Goal: Information Seeking & Learning: Learn about a topic

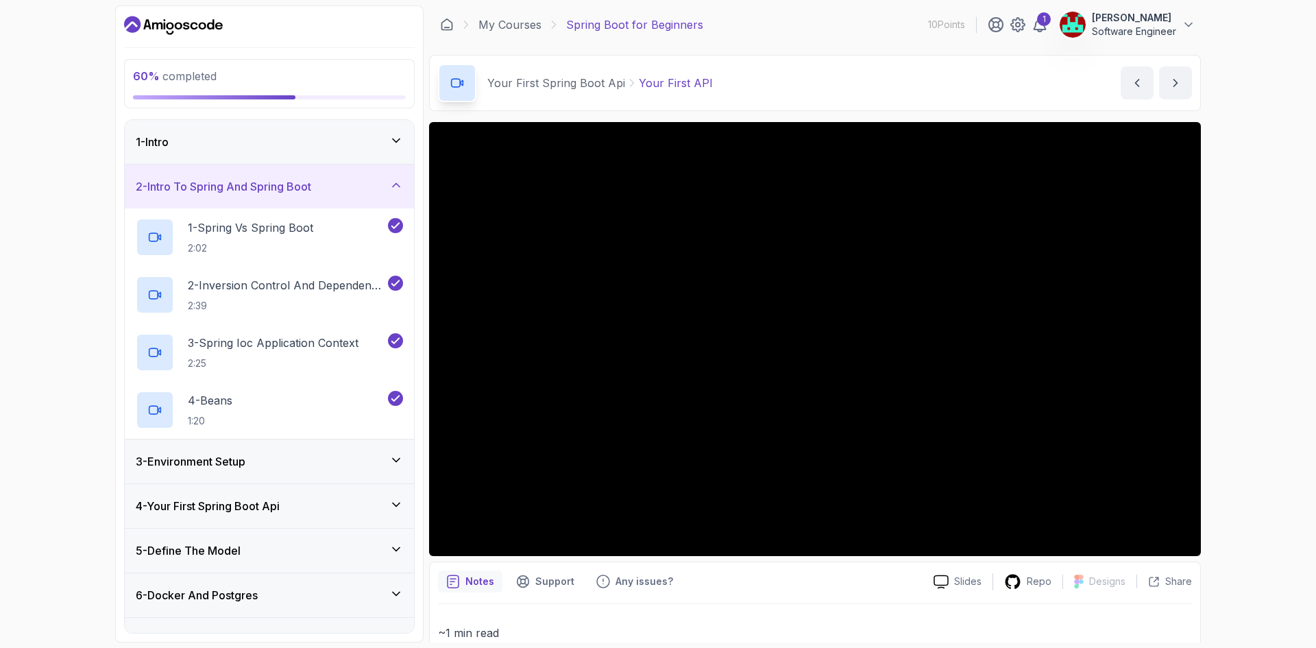
click at [245, 455] on h3 "3 - Environment Setup" at bounding box center [191, 461] width 110 height 16
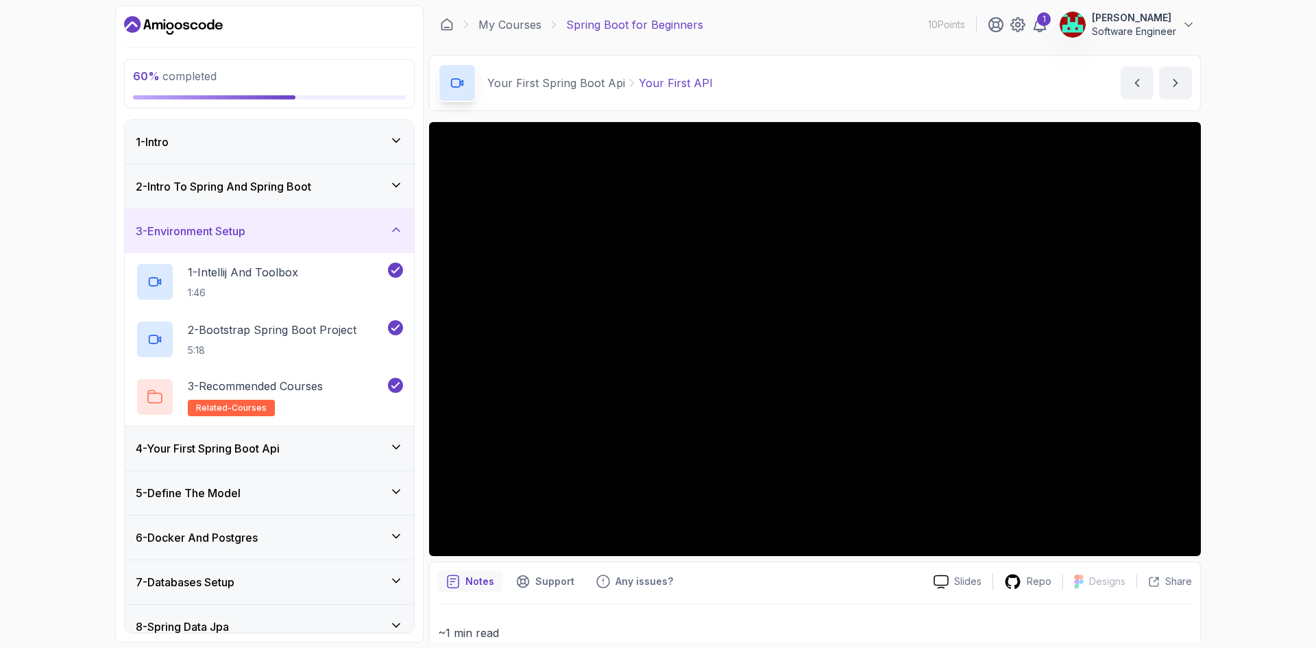
click at [265, 455] on h3 "4 - Your First Spring Boot Api" at bounding box center [208, 448] width 144 height 16
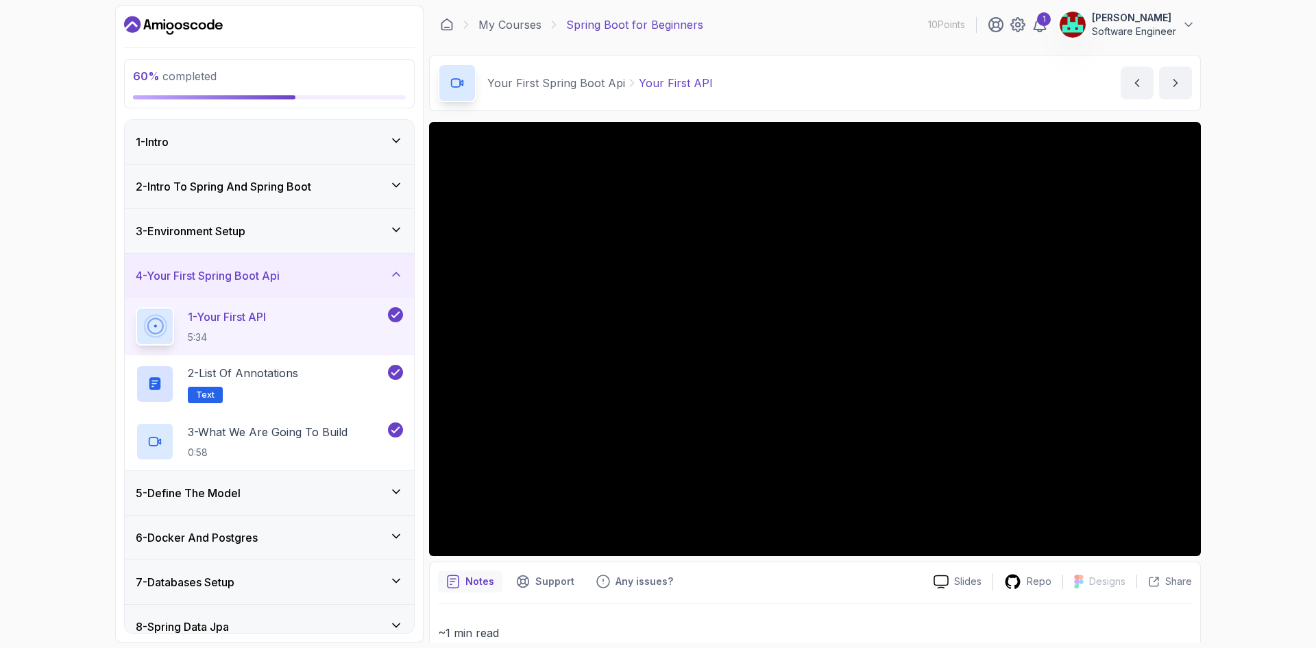
click at [266, 328] on h2 "1 - Your First API 5:34" at bounding box center [227, 326] width 78 height 36
click at [610, 294] on div at bounding box center [815, 339] width 772 height 434
click at [266, 311] on p "1 - Your First API" at bounding box center [227, 316] width 78 height 16
click at [263, 376] on p "2 - List of Annotations" at bounding box center [243, 373] width 110 height 16
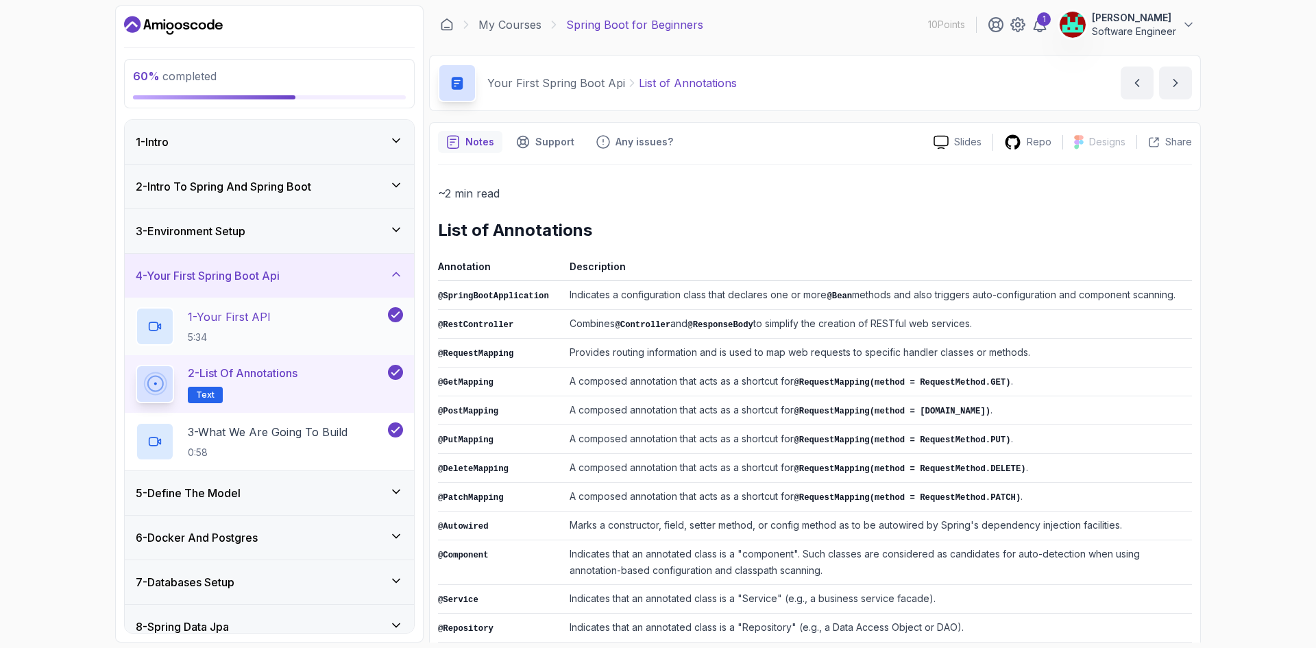
click at [268, 319] on p "1 - Your First API" at bounding box center [229, 316] width 83 height 16
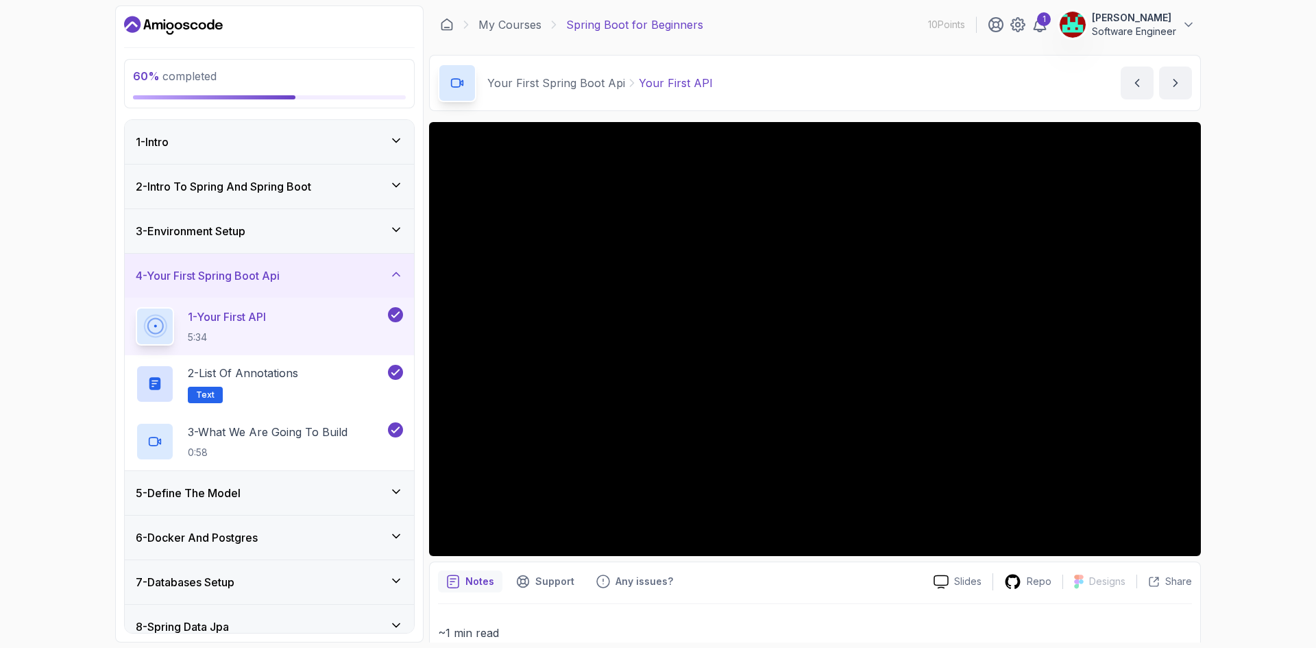
click at [263, 232] on div "3 - Environment Setup" at bounding box center [269, 231] width 267 height 16
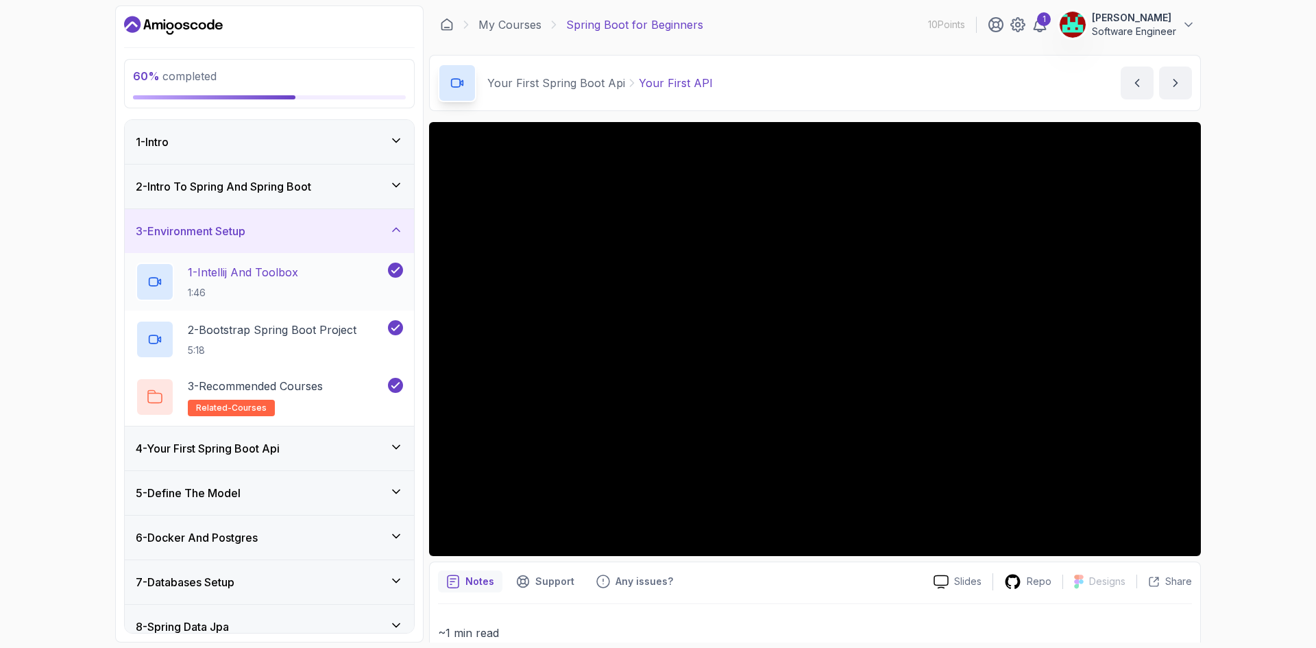
click at [272, 267] on p "1 - Intellij And Toolbox" at bounding box center [243, 272] width 110 height 16
click at [248, 274] on p "1 - Intellij And Toolbox" at bounding box center [243, 272] width 110 height 16
click at [223, 281] on h2 "1 - Intellij And Toolbox 1:46" at bounding box center [243, 282] width 110 height 36
click at [387, 273] on div at bounding box center [394, 270] width 18 height 15
click at [393, 271] on icon at bounding box center [396, 269] width 8 height 5
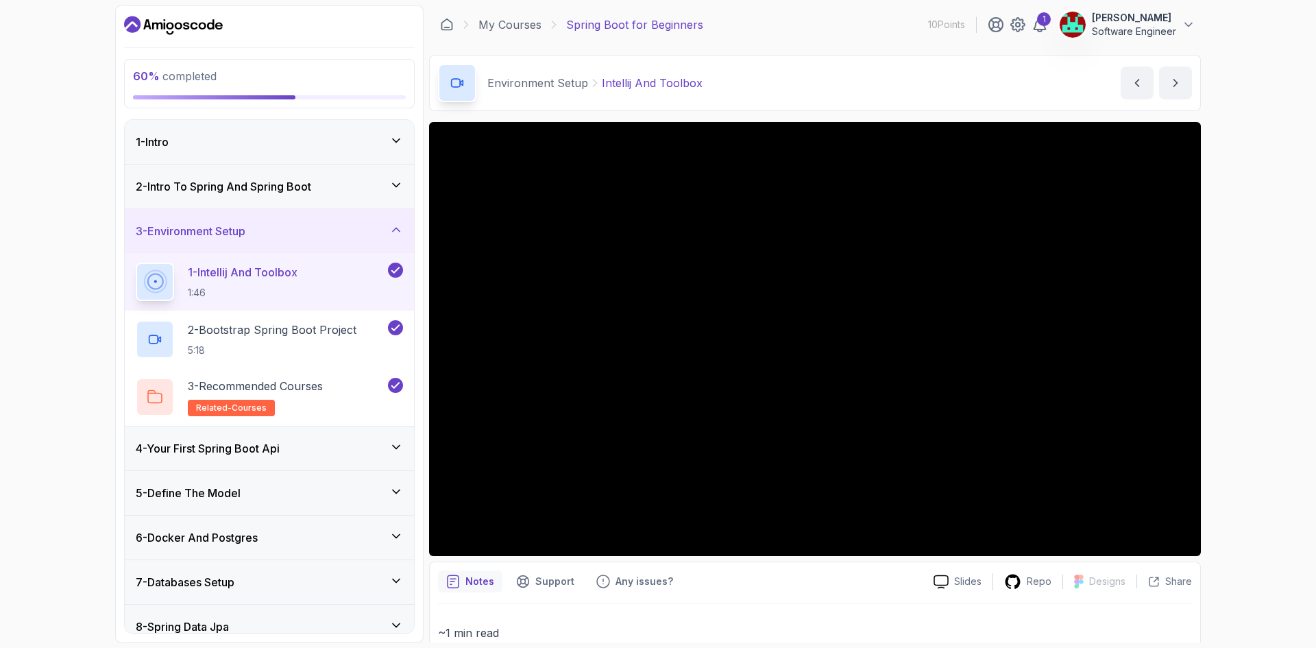
click at [326, 271] on div "1 - Intellij And Toolbox 1:46" at bounding box center [261, 282] width 250 height 38
click at [296, 268] on p "1 - Intellij And Toolbox" at bounding box center [243, 272] width 110 height 16
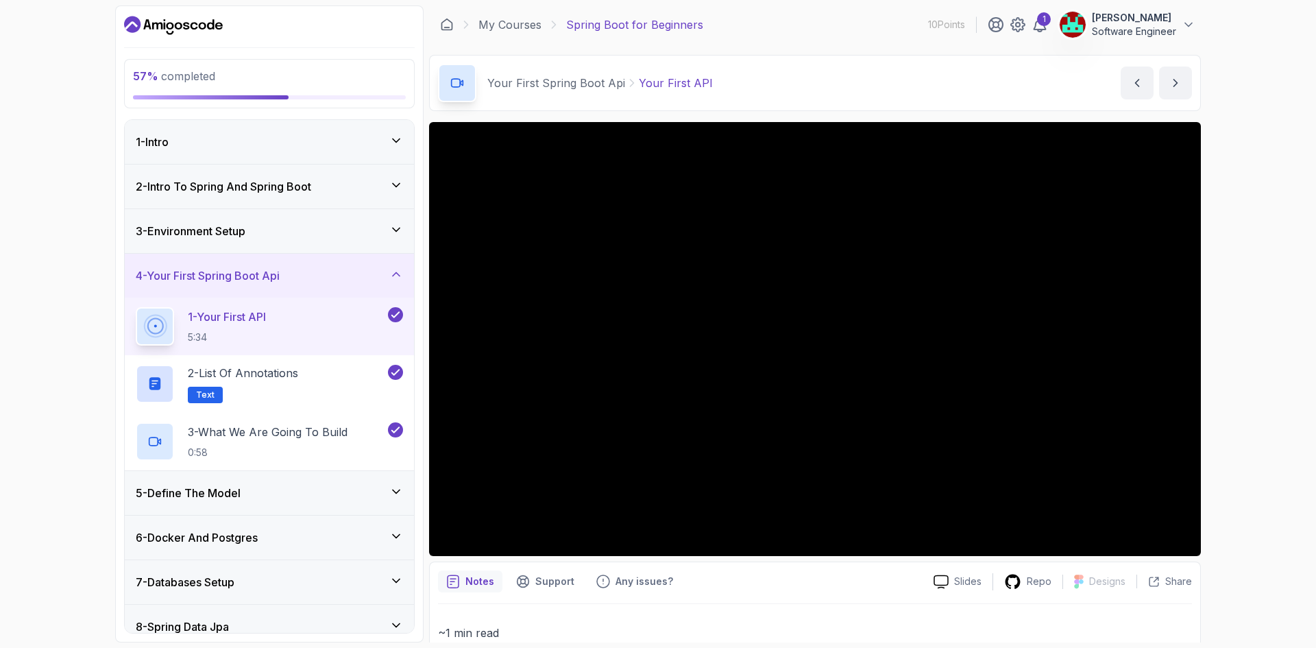
click at [273, 224] on div "3 - Environment Setup" at bounding box center [269, 231] width 267 height 16
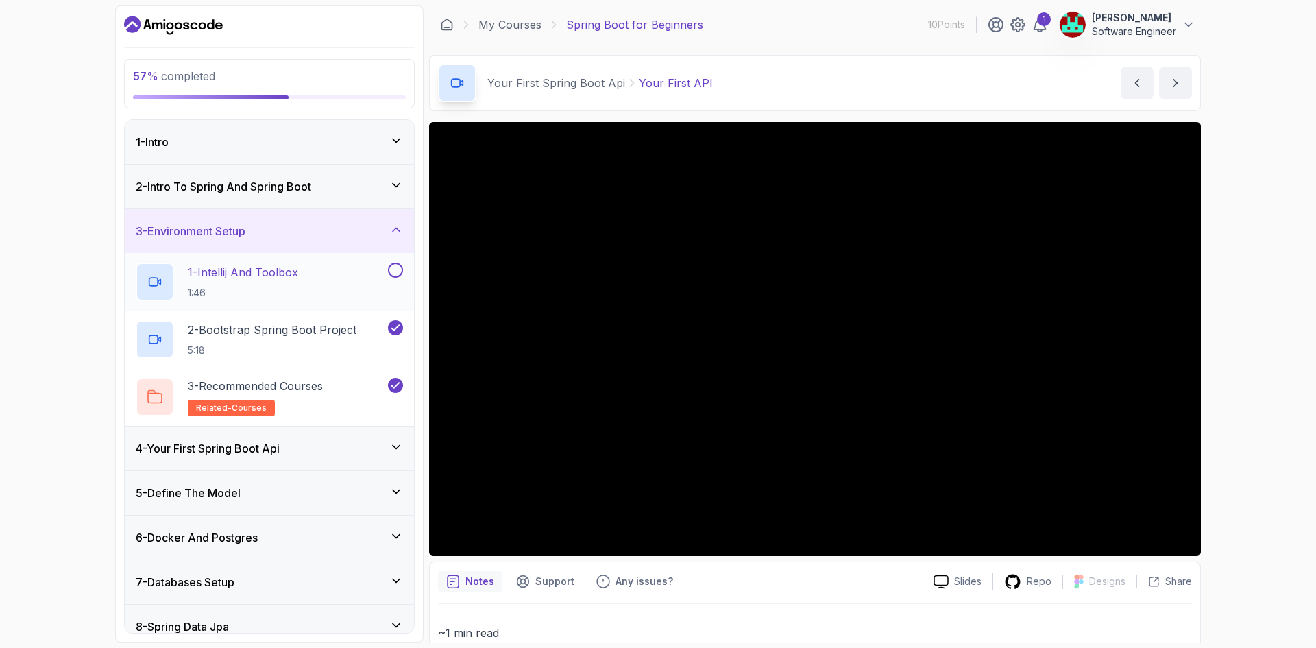
click at [267, 269] on p "1 - Intellij And Toolbox" at bounding box center [243, 272] width 110 height 16
click at [394, 271] on button at bounding box center [395, 270] width 15 height 15
click at [247, 278] on p "1 - Intellij And Toolbox" at bounding box center [243, 272] width 110 height 16
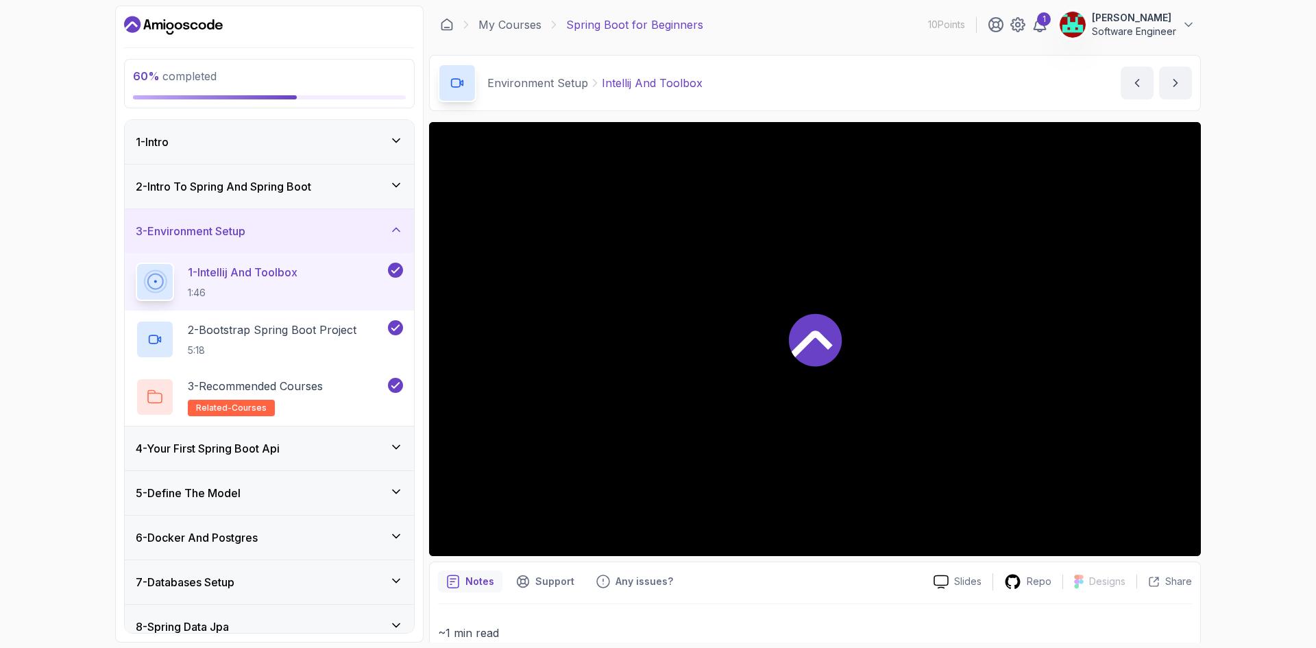
click at [263, 265] on p "1 - Intellij And Toolbox" at bounding box center [243, 272] width 110 height 16
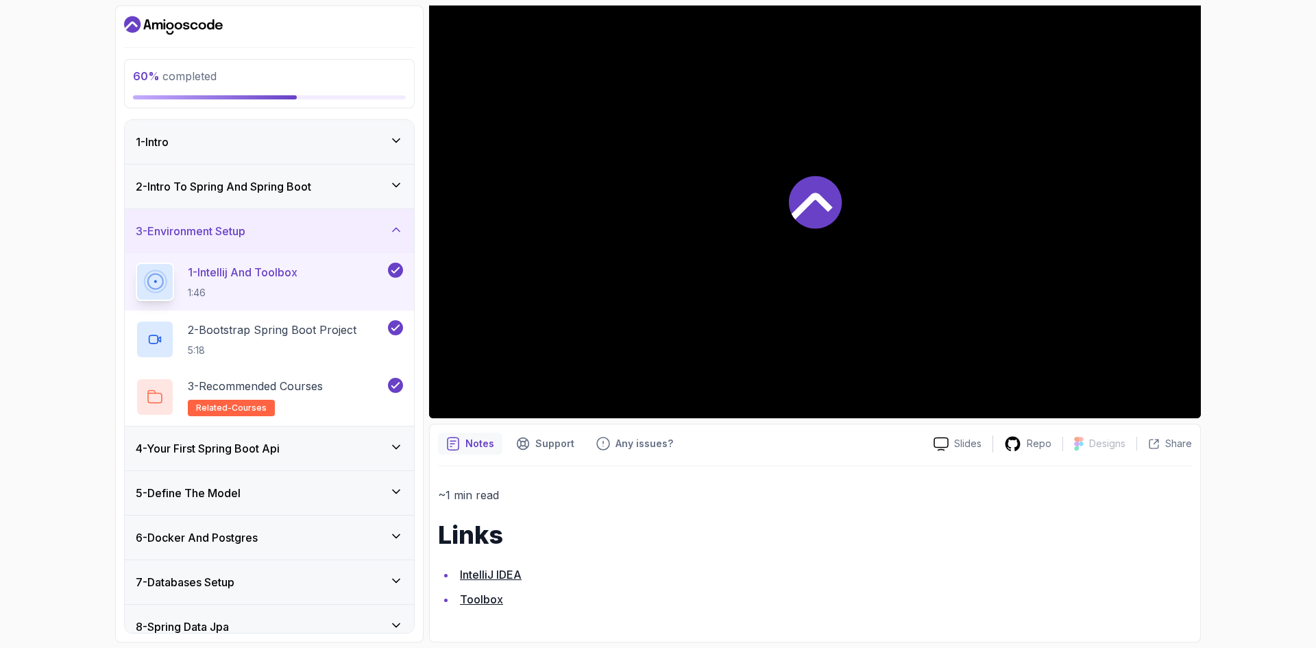
click at [661, 223] on div at bounding box center [815, 201] width 772 height 434
click at [313, 323] on p "2 - Bootstrap Spring Boot Project" at bounding box center [272, 330] width 169 height 16
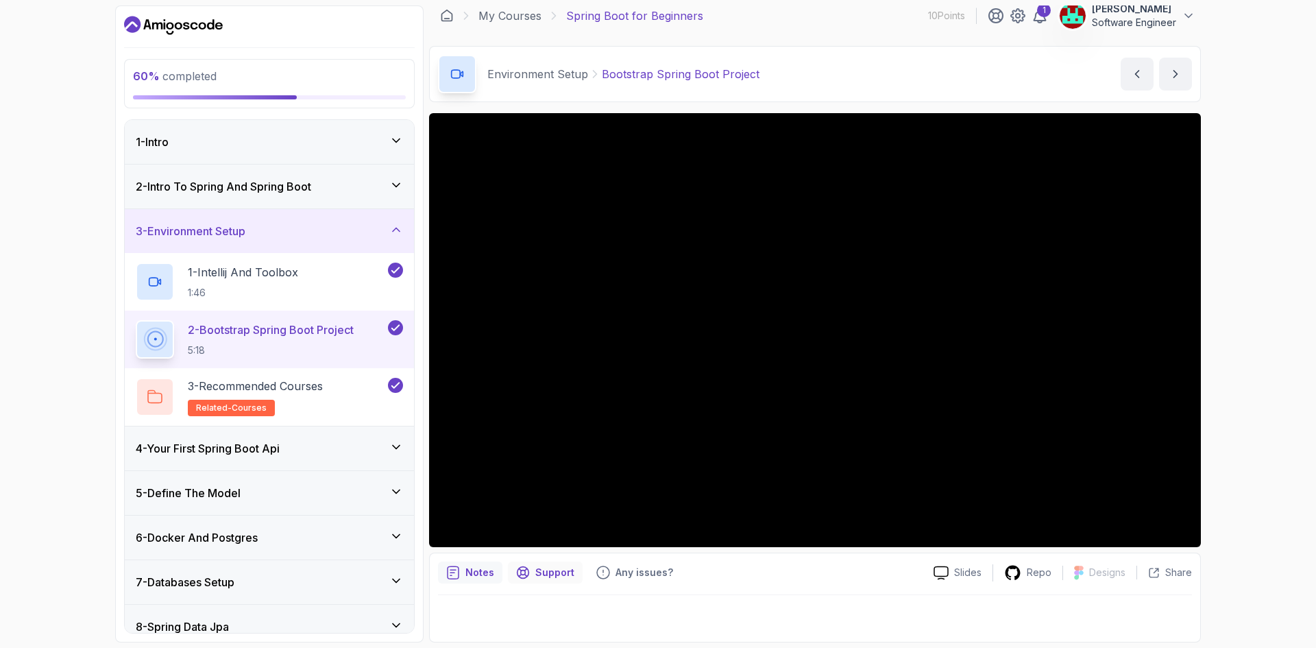
click at [552, 566] on p "Support" at bounding box center [554, 573] width 39 height 14
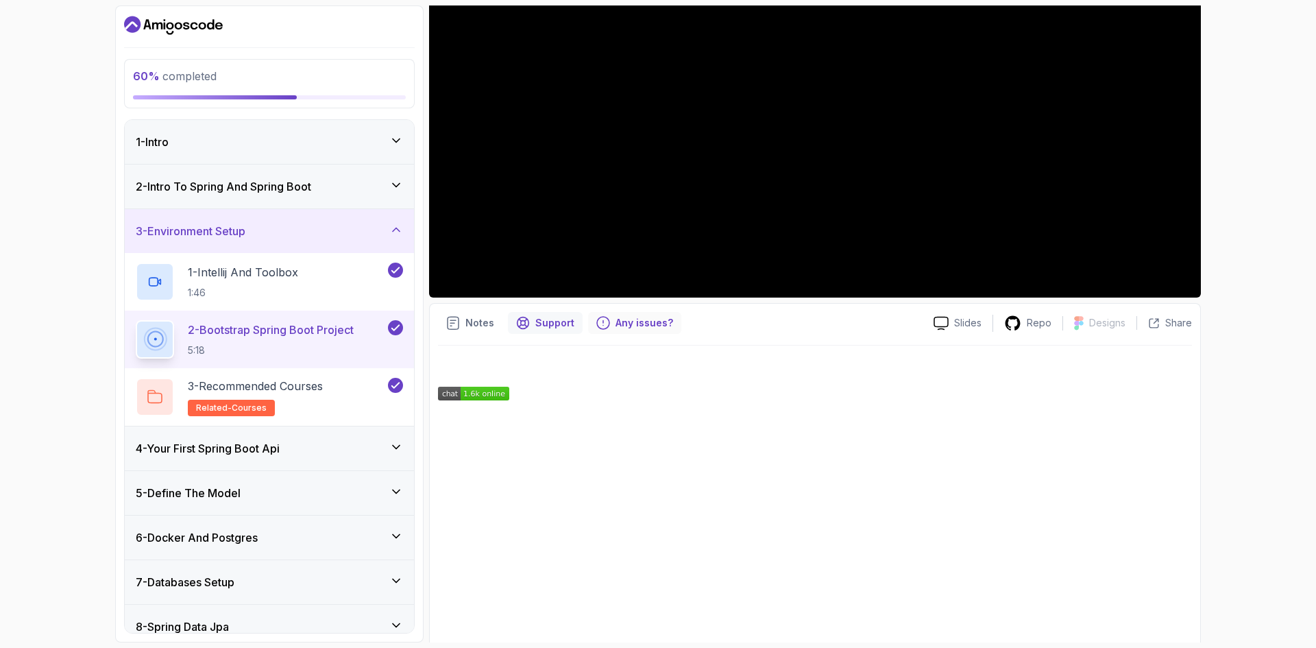
click at [655, 324] on p "Any issues?" at bounding box center [645, 323] width 58 height 14
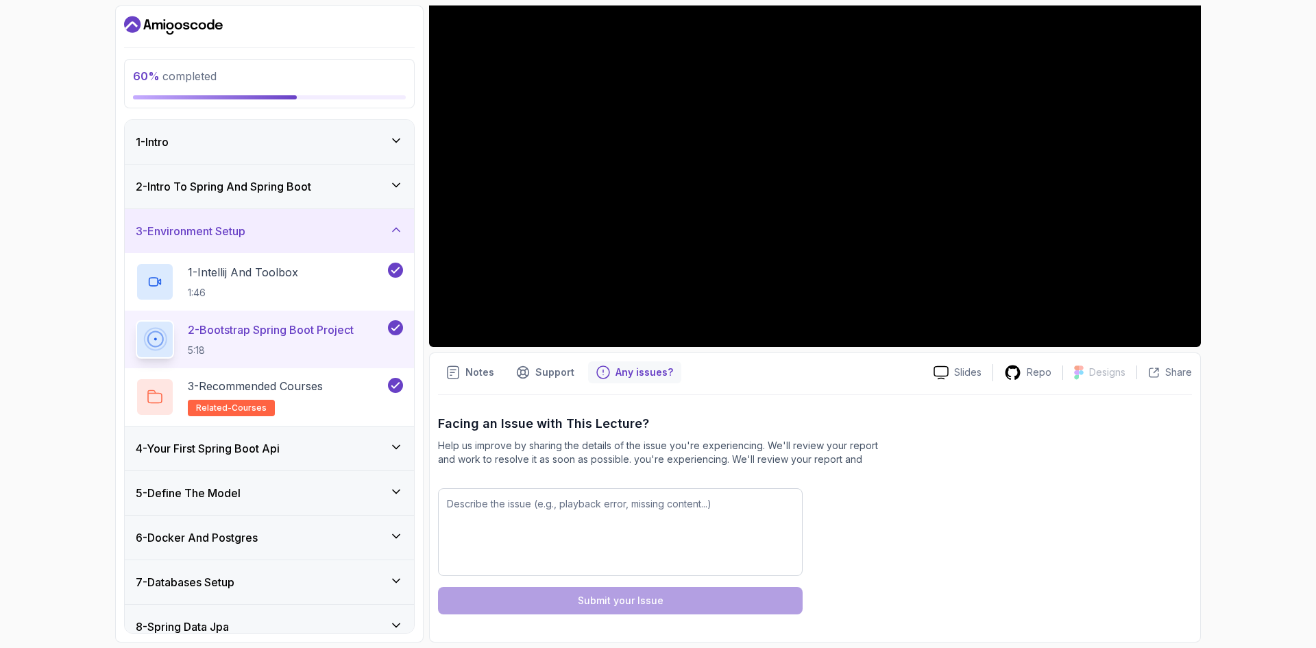
scroll to position [209, 0]
click at [596, 505] on textarea at bounding box center [620, 532] width 365 height 88
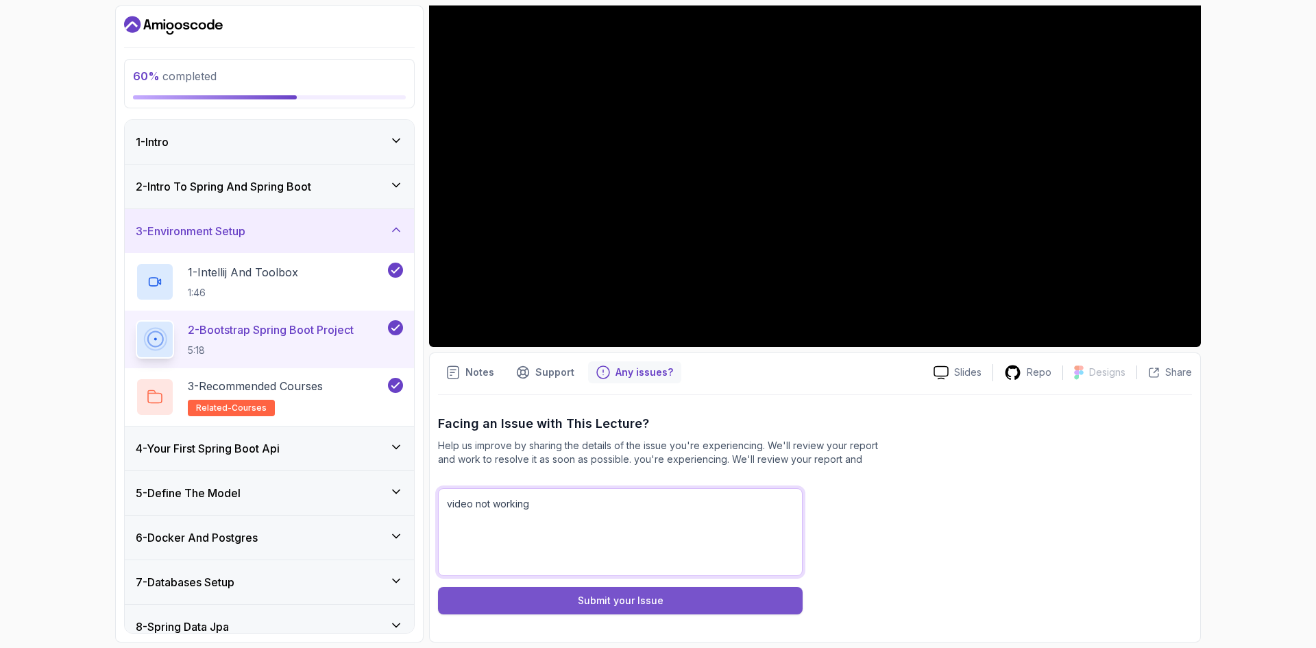
type textarea "video not working"
click at [706, 601] on button "Submit your Issue" at bounding box center [620, 600] width 365 height 27
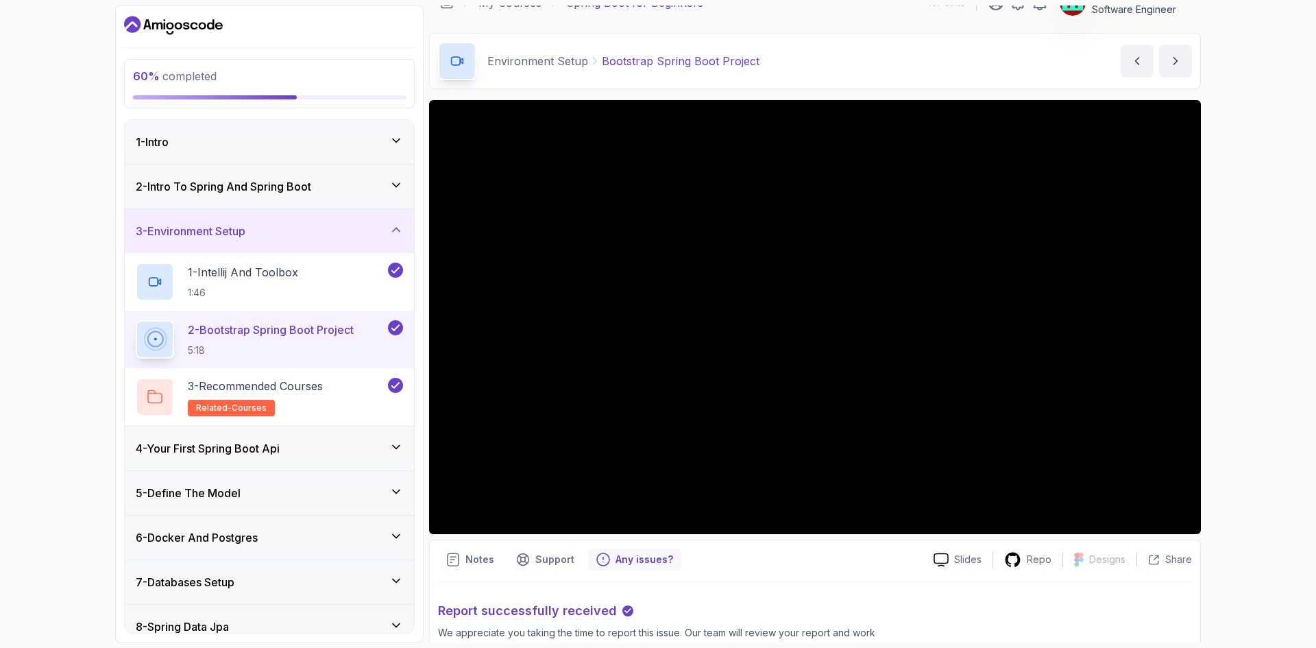
scroll to position [0, 0]
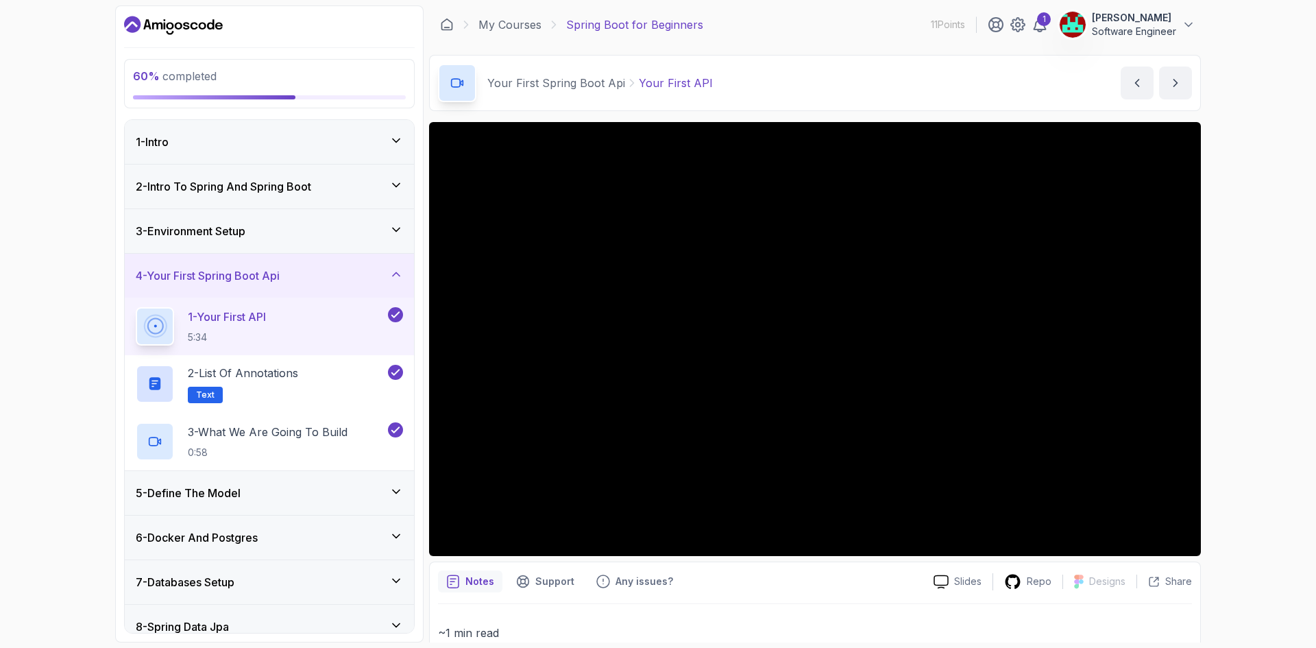
click at [281, 228] on div "3 - Environment Setup" at bounding box center [269, 231] width 267 height 16
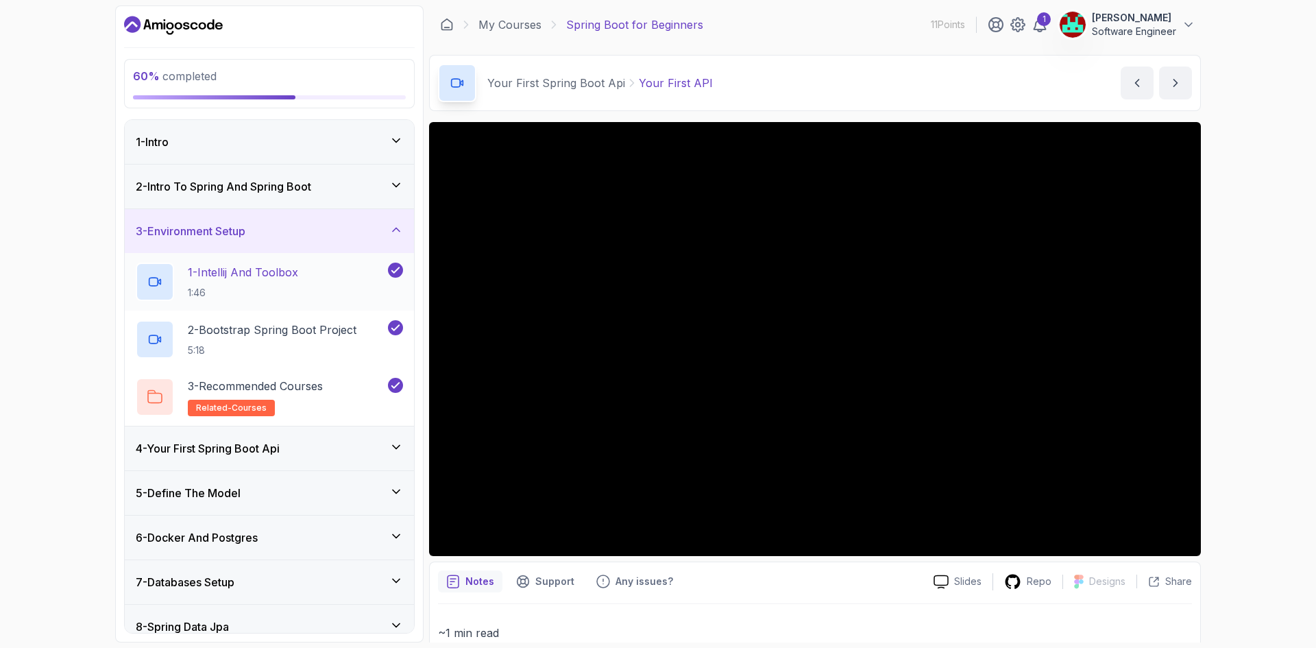
click at [268, 302] on div "1 - Intellij And Toolbox 1:46" at bounding box center [269, 282] width 289 height 58
click at [267, 330] on p "2 - Bootstrap Spring Boot Project" at bounding box center [272, 330] width 169 height 16
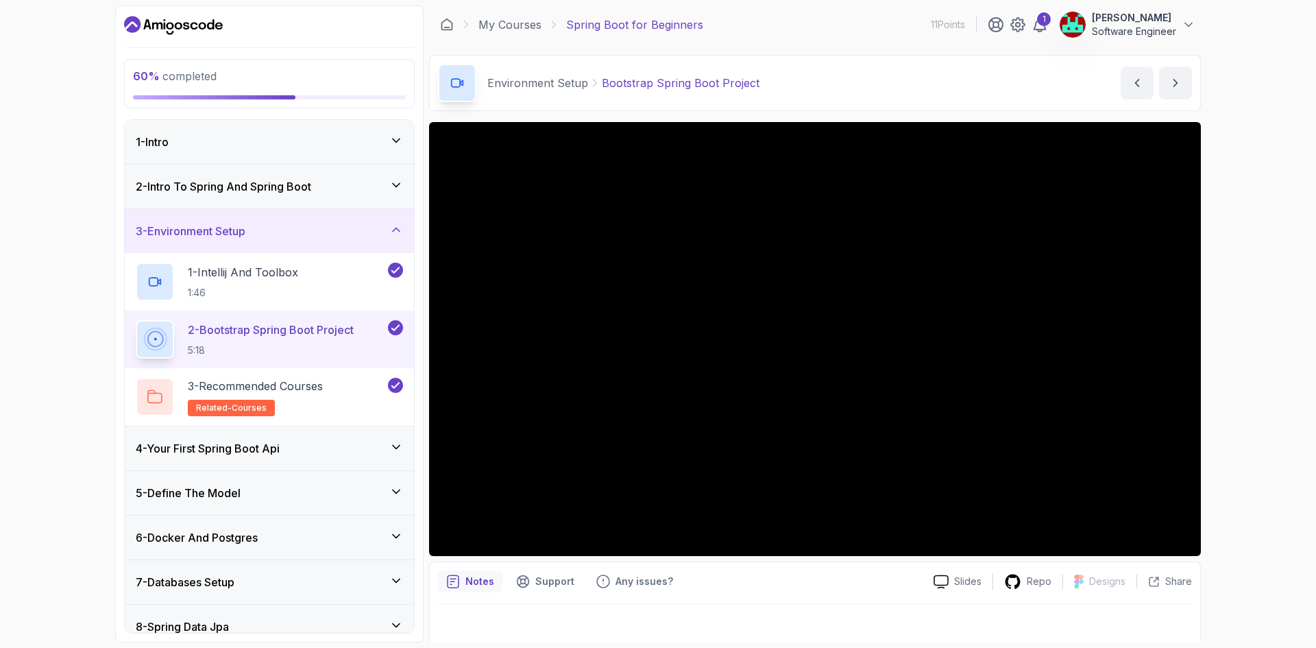
click at [697, 289] on div at bounding box center [815, 339] width 772 height 434
click at [305, 333] on p "2 - Bootstrap Spring Boot Project" at bounding box center [271, 330] width 166 height 16
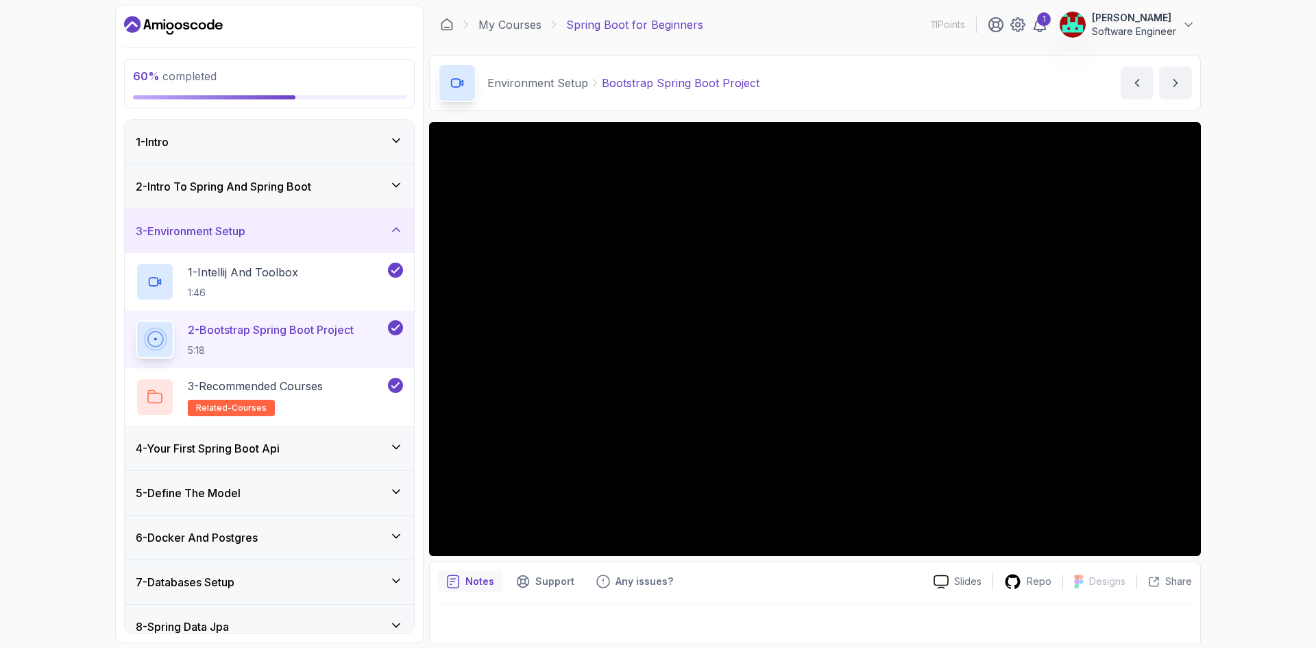
click at [305, 333] on p "2 - Bootstrap Spring Boot Project" at bounding box center [271, 330] width 166 height 16
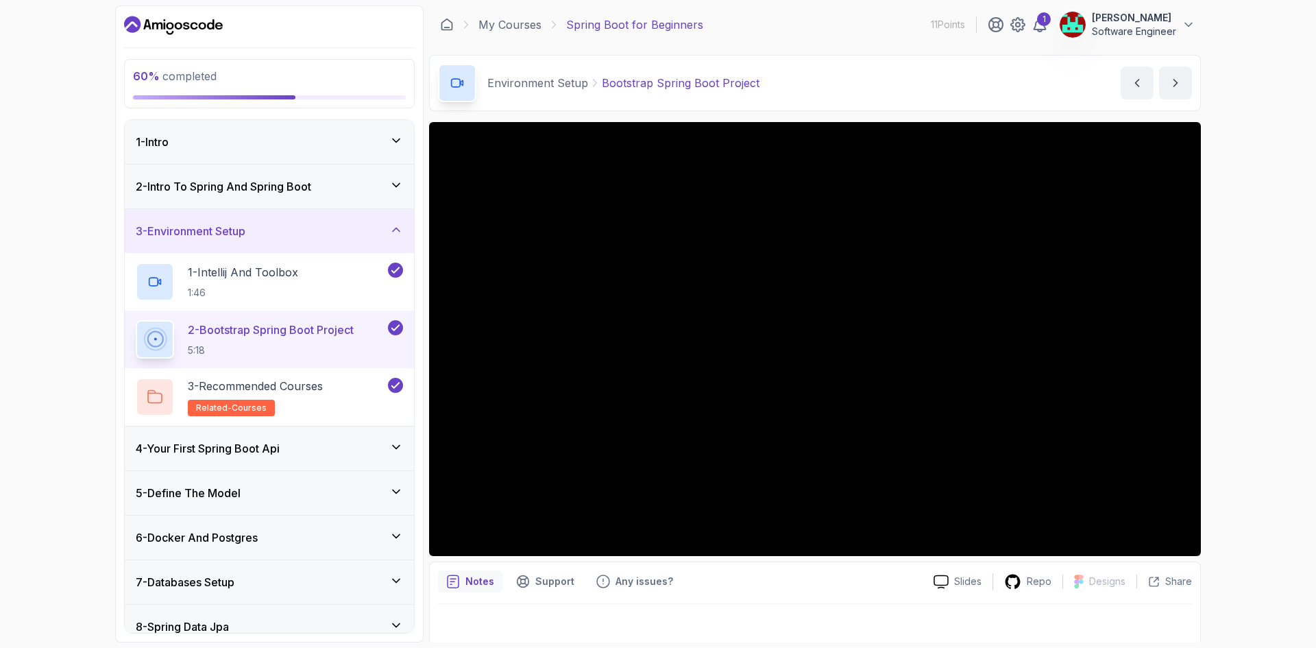
click at [305, 333] on p "2 - Bootstrap Spring Boot Project" at bounding box center [271, 330] width 166 height 16
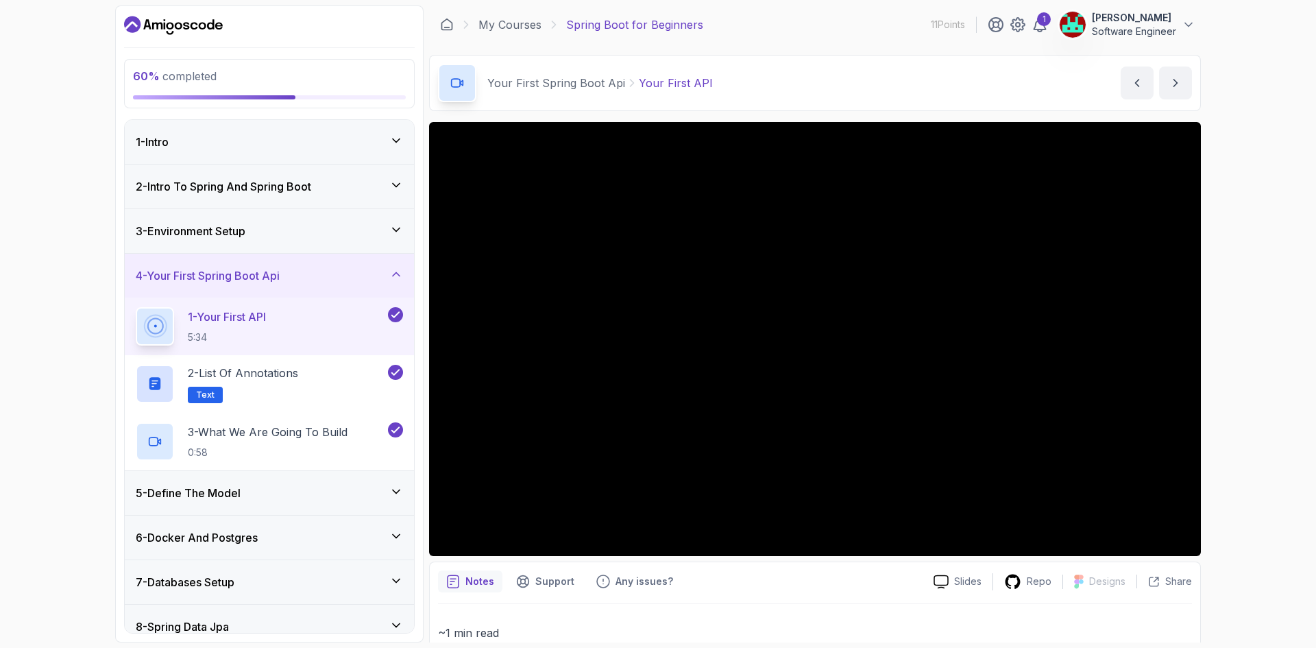
click at [267, 230] on div "3 - Environment Setup" at bounding box center [269, 231] width 267 height 16
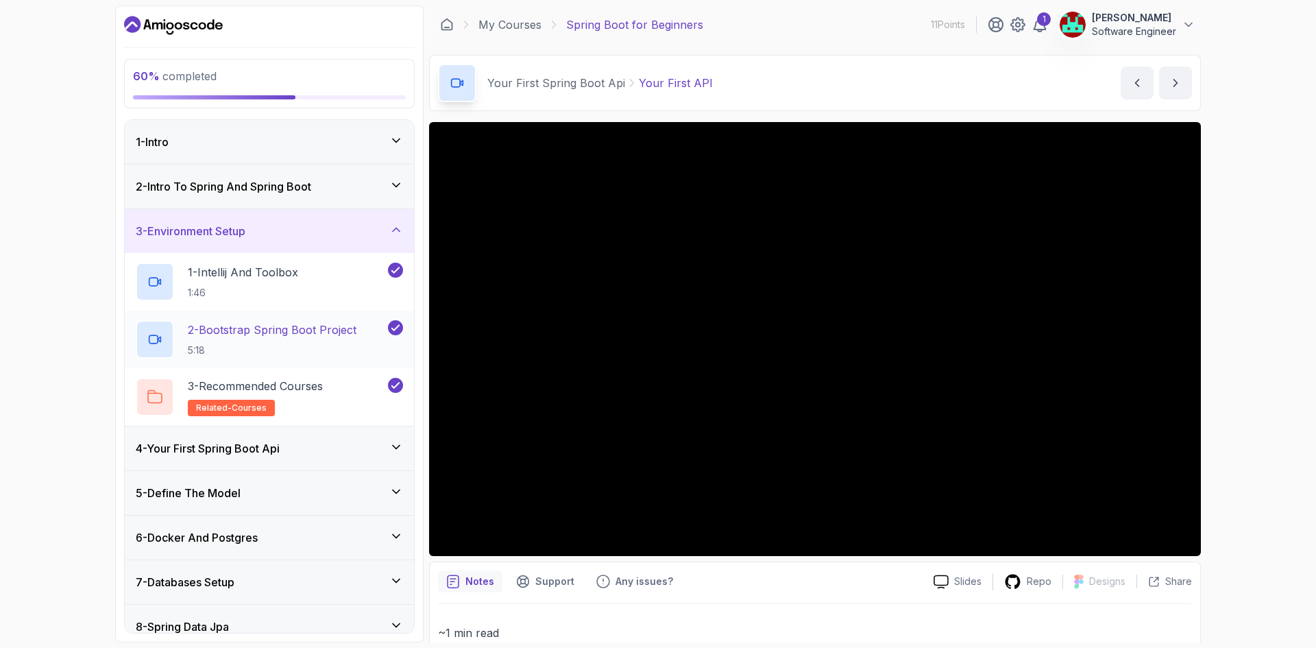
click at [266, 324] on p "2 - Bootstrap Spring Boot Project" at bounding box center [272, 330] width 169 height 16
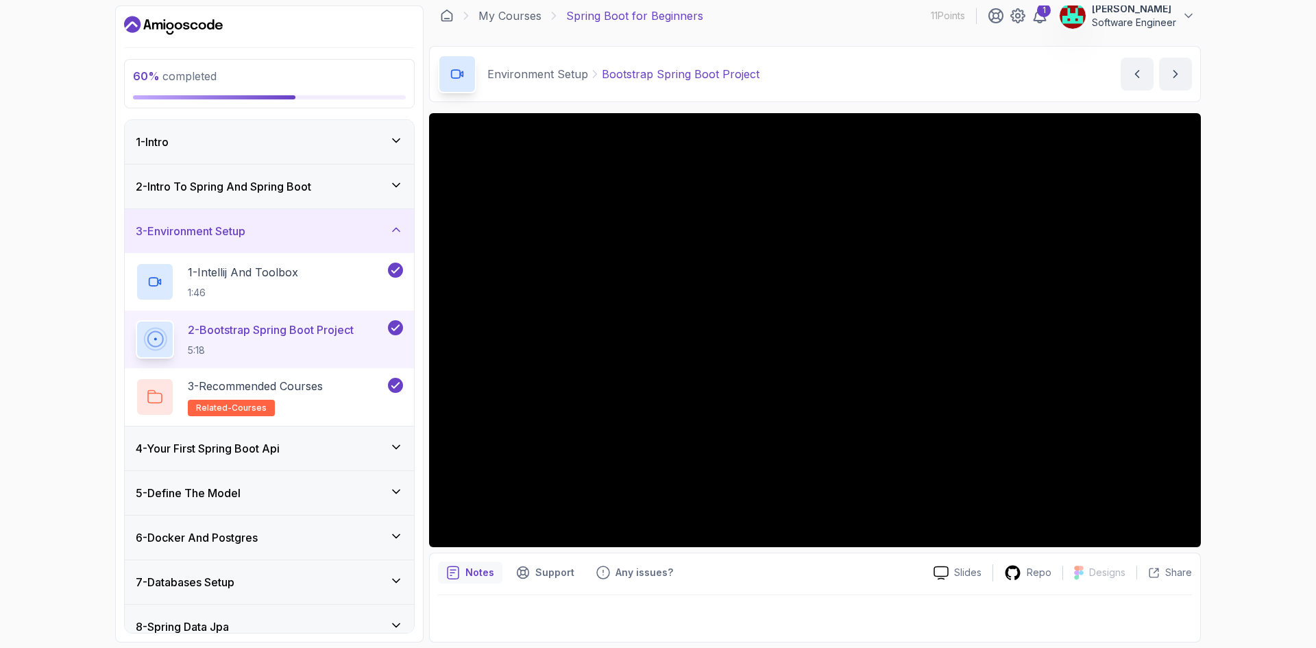
click at [258, 328] on p "2 - Bootstrap Spring Boot Project" at bounding box center [271, 330] width 166 height 16
click at [155, 336] on icon at bounding box center [155, 339] width 16 height 16
click at [255, 325] on p "2 - Bootstrap Spring Boot Project" at bounding box center [271, 330] width 166 height 16
click at [394, 325] on icon at bounding box center [395, 328] width 12 height 14
click at [345, 331] on p "2 - Bootstrap Spring Boot Project" at bounding box center [271, 330] width 166 height 16
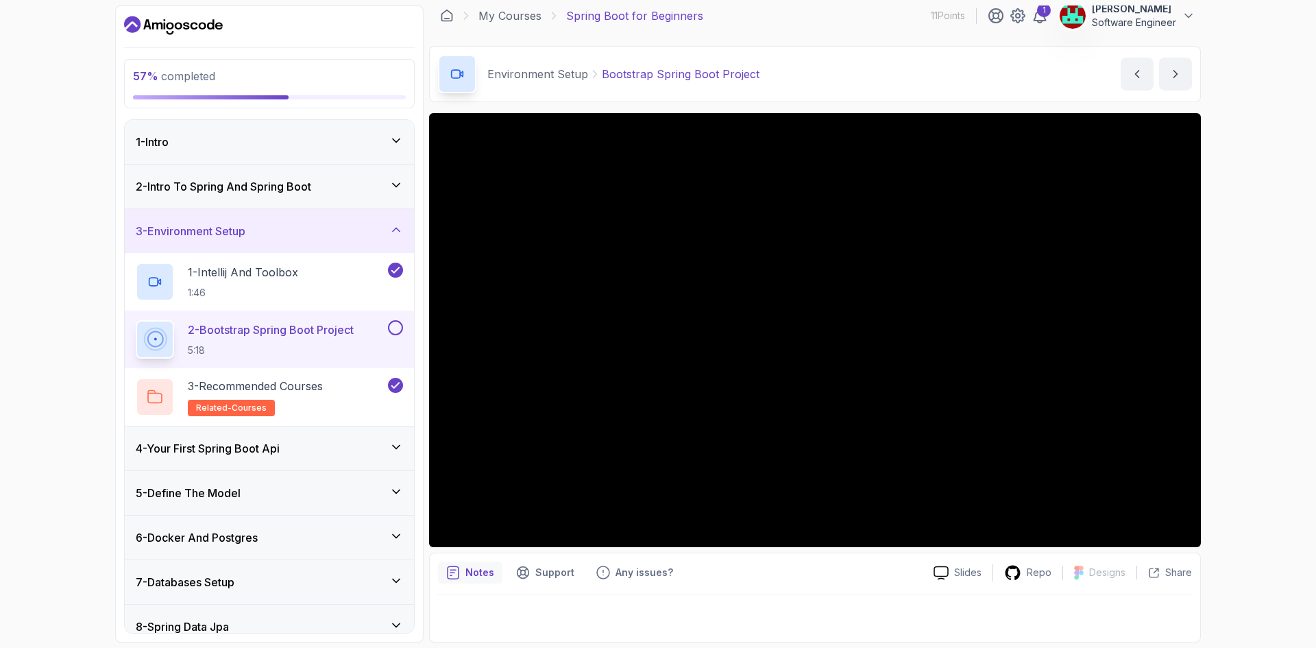
click at [184, 347] on div "2 - Bootstrap Spring Boot Project 5:18" at bounding box center [261, 339] width 250 height 38
click at [237, 346] on p "5:18" at bounding box center [271, 350] width 166 height 14
click at [237, 344] on p "5:18" at bounding box center [271, 350] width 166 height 14
click at [396, 325] on button at bounding box center [395, 327] width 15 height 15
click at [333, 324] on p "2 - Bootstrap Spring Boot Project" at bounding box center [271, 330] width 166 height 16
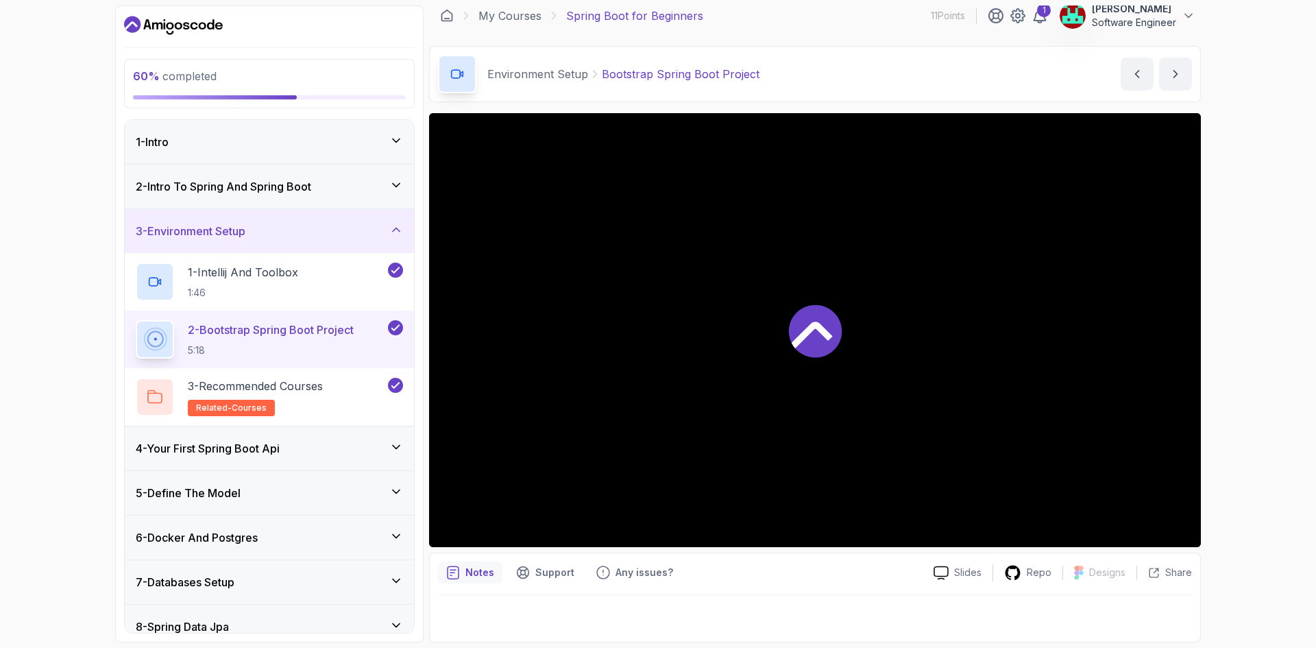
click at [276, 341] on h2 "2 - Bootstrap Spring Boot Project 5:18" at bounding box center [271, 340] width 166 height 36
click at [815, 330] on icon at bounding box center [815, 330] width 53 height 53
